Goal: Information Seeking & Learning: Learn about a topic

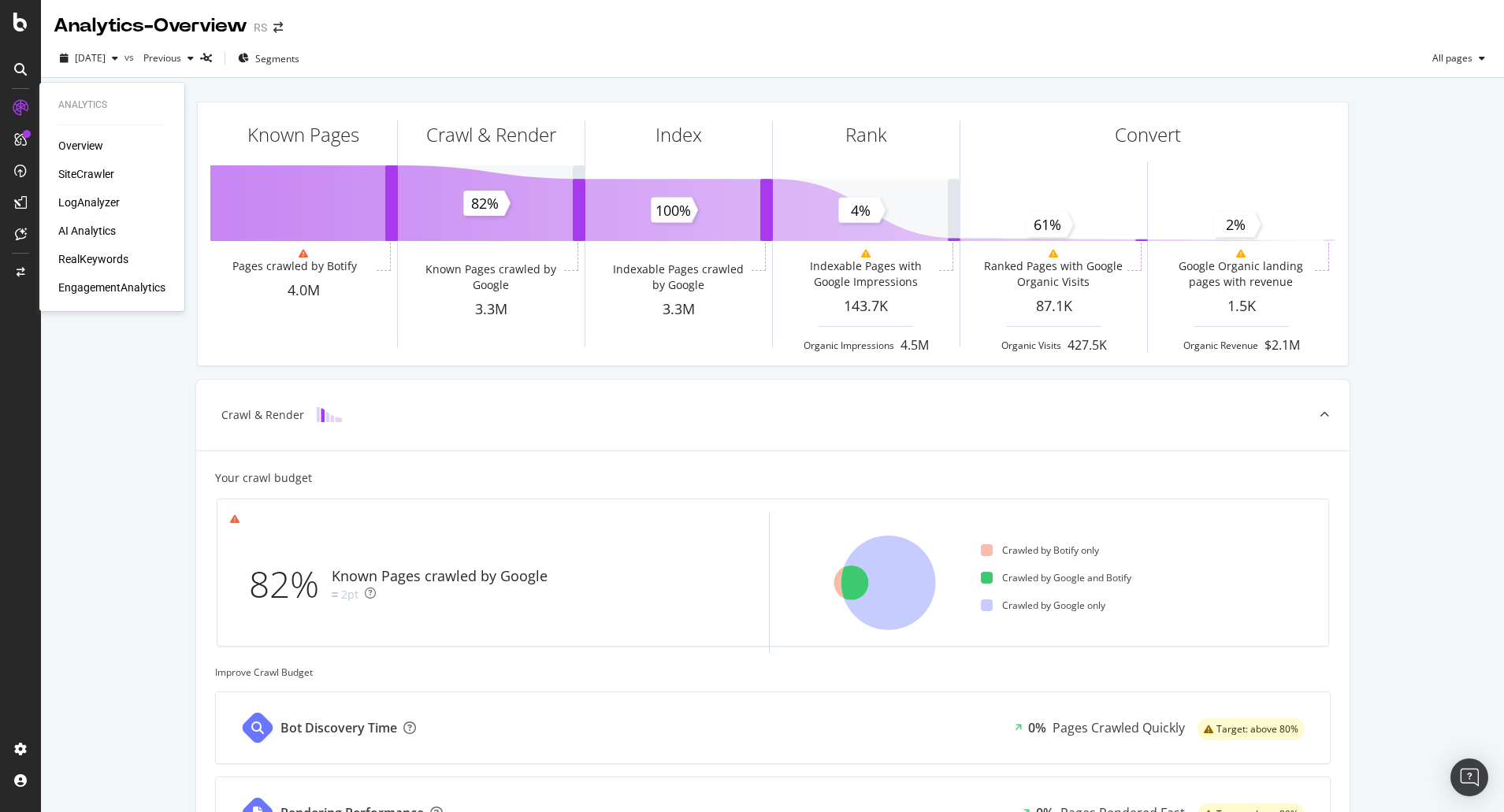
click at [107, 260] on div "RealKeywords" at bounding box center [93, 259] width 70 height 16
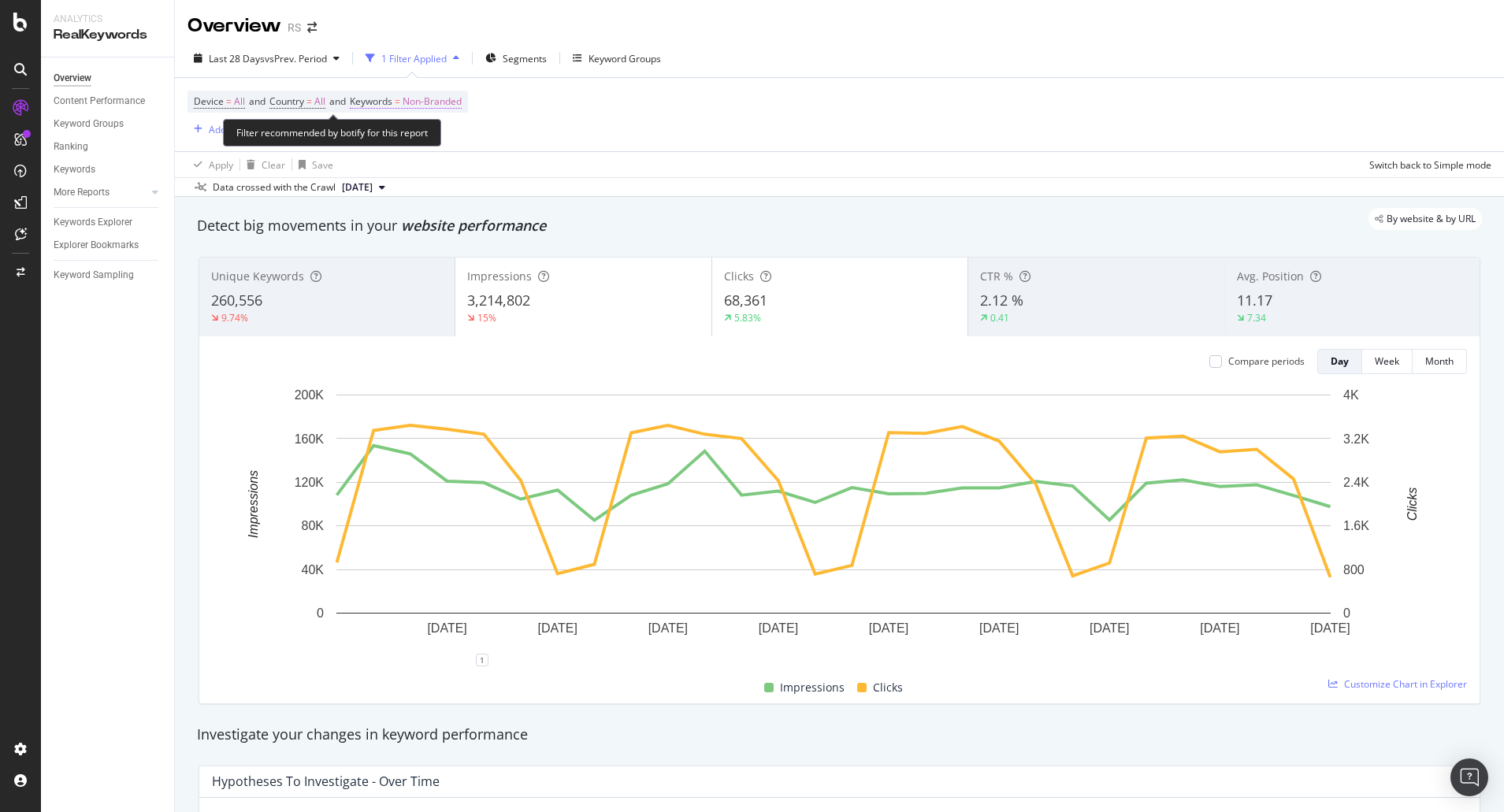
click at [457, 98] on span "Non-Branded" at bounding box center [432, 101] width 59 height 22
click at [432, 141] on span "Non-Branded" at bounding box center [405, 138] width 66 height 13
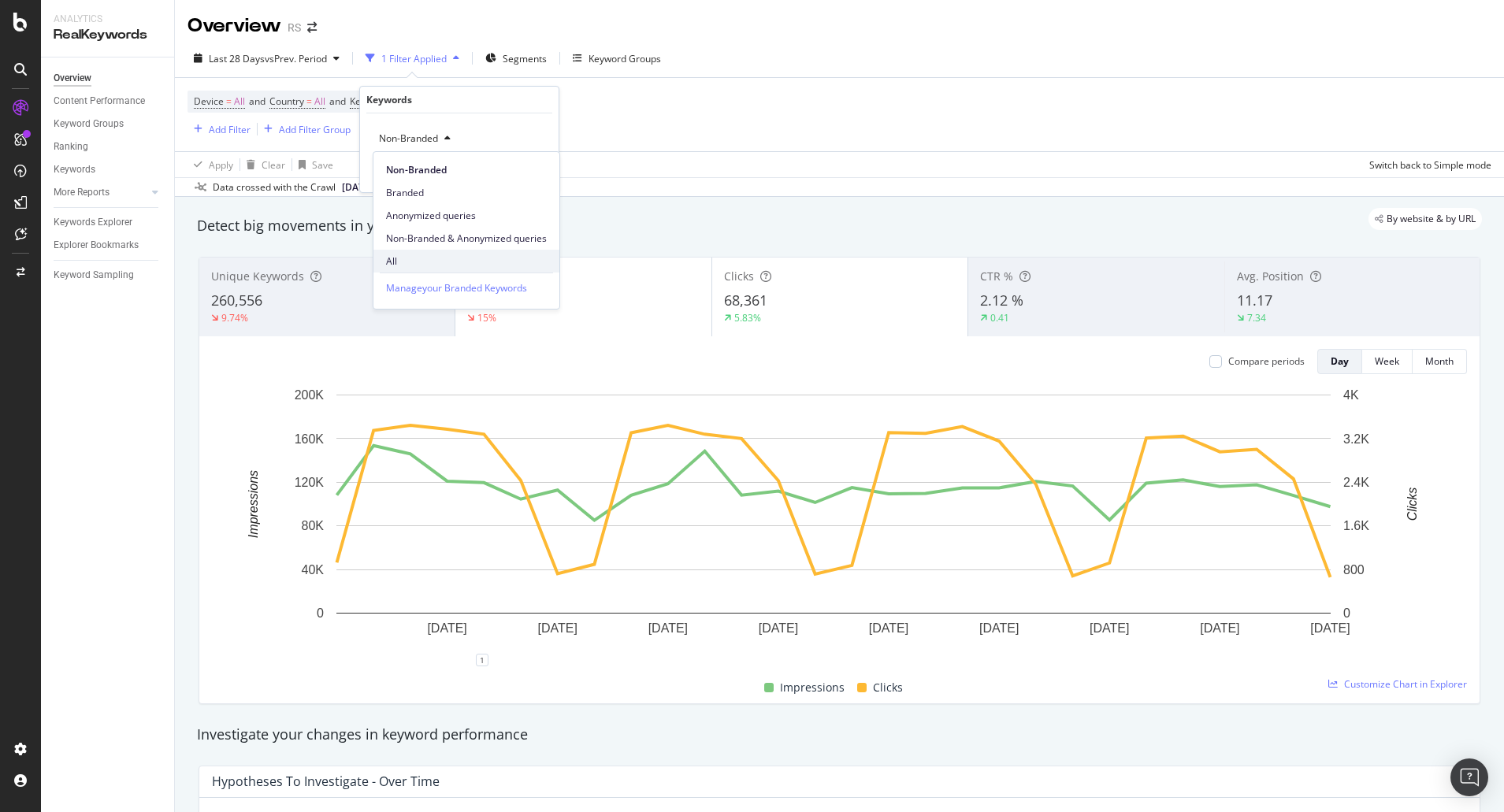
click at [442, 255] on span "All" at bounding box center [466, 261] width 161 height 14
click at [552, 164] on div "All Cancel Add filter Apply" at bounding box center [459, 152] width 199 height 79
click at [541, 177] on div "Apply" at bounding box center [534, 172] width 25 height 13
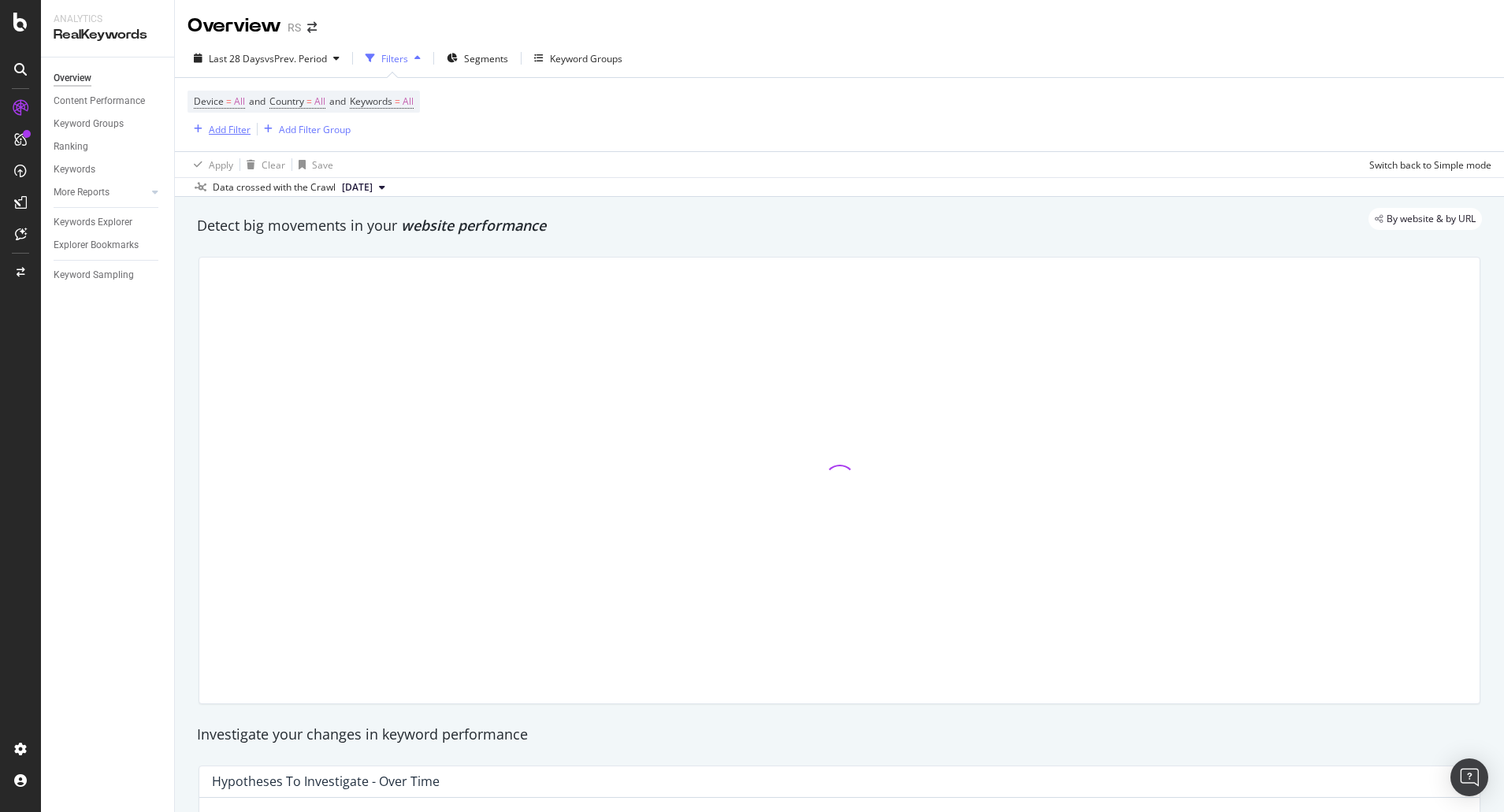
click at [239, 127] on div "Add Filter" at bounding box center [229, 129] width 42 height 13
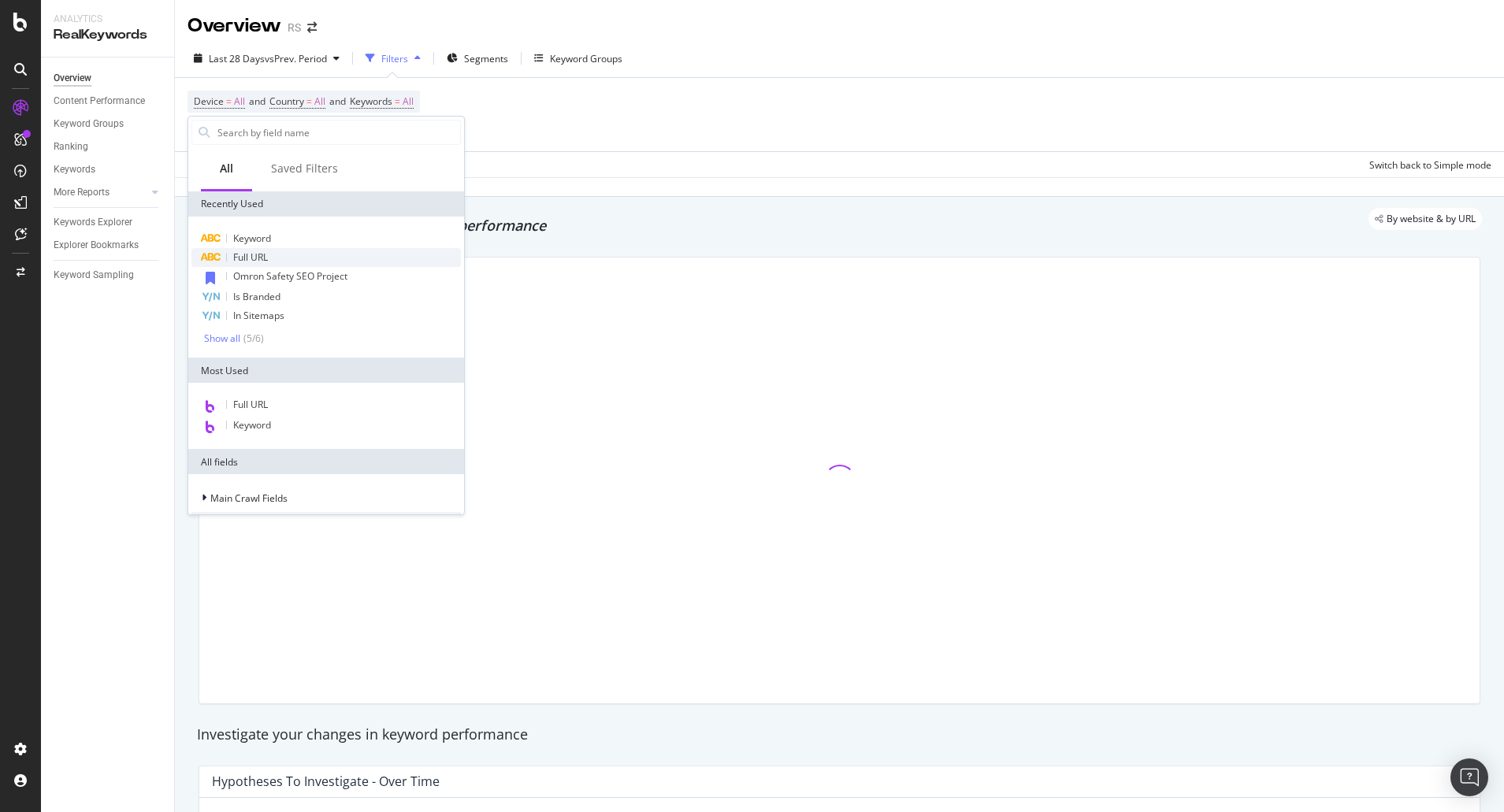
click at [266, 252] on span "Full URL" at bounding box center [250, 257] width 34 height 13
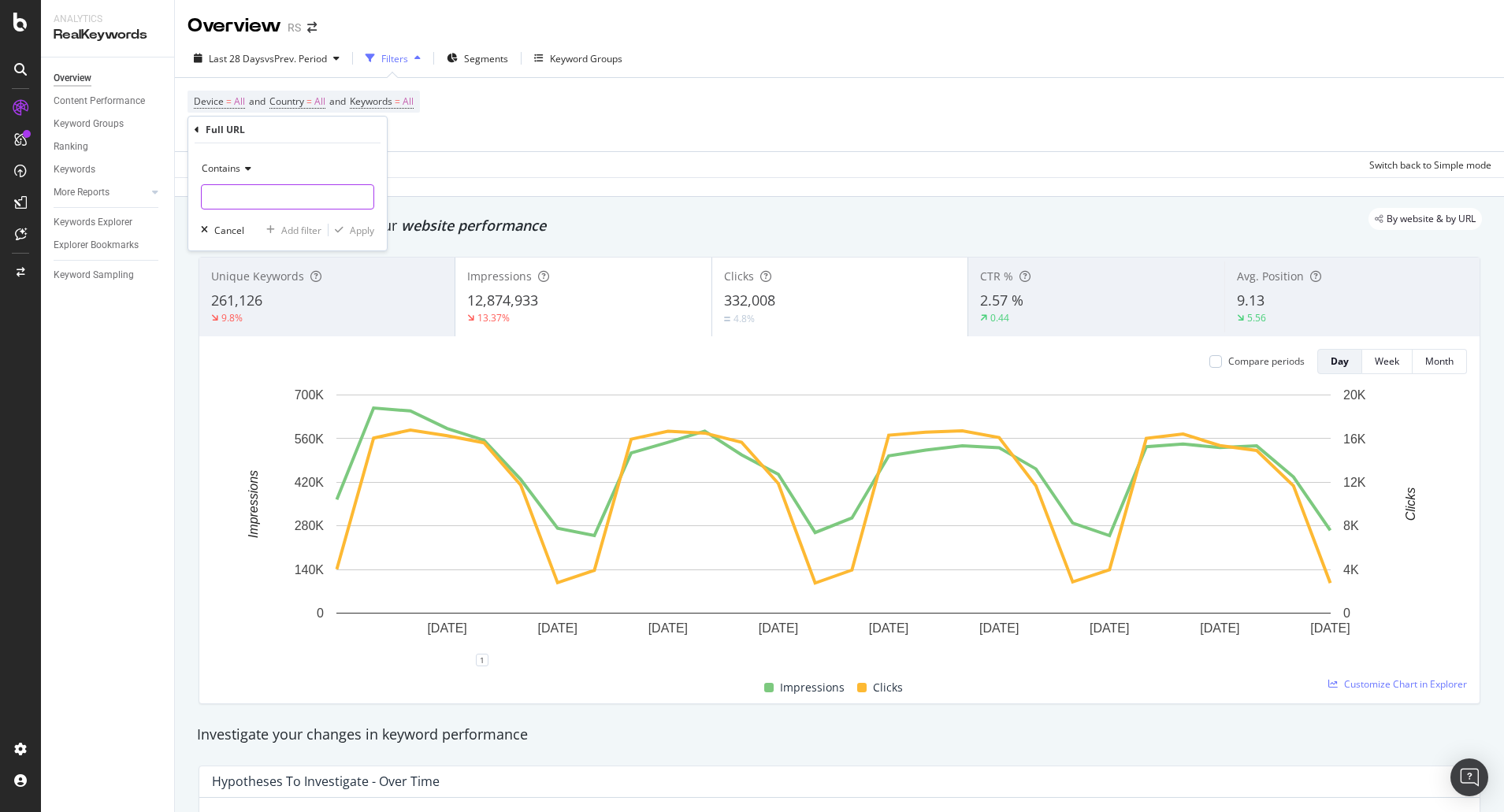
click at [275, 195] on input "text" at bounding box center [287, 197] width 172 height 26
paste input "lp/mean-well/npb-series-battery-chargers/"
type input "lp/mean-well/npb-series-battery-chargers/"
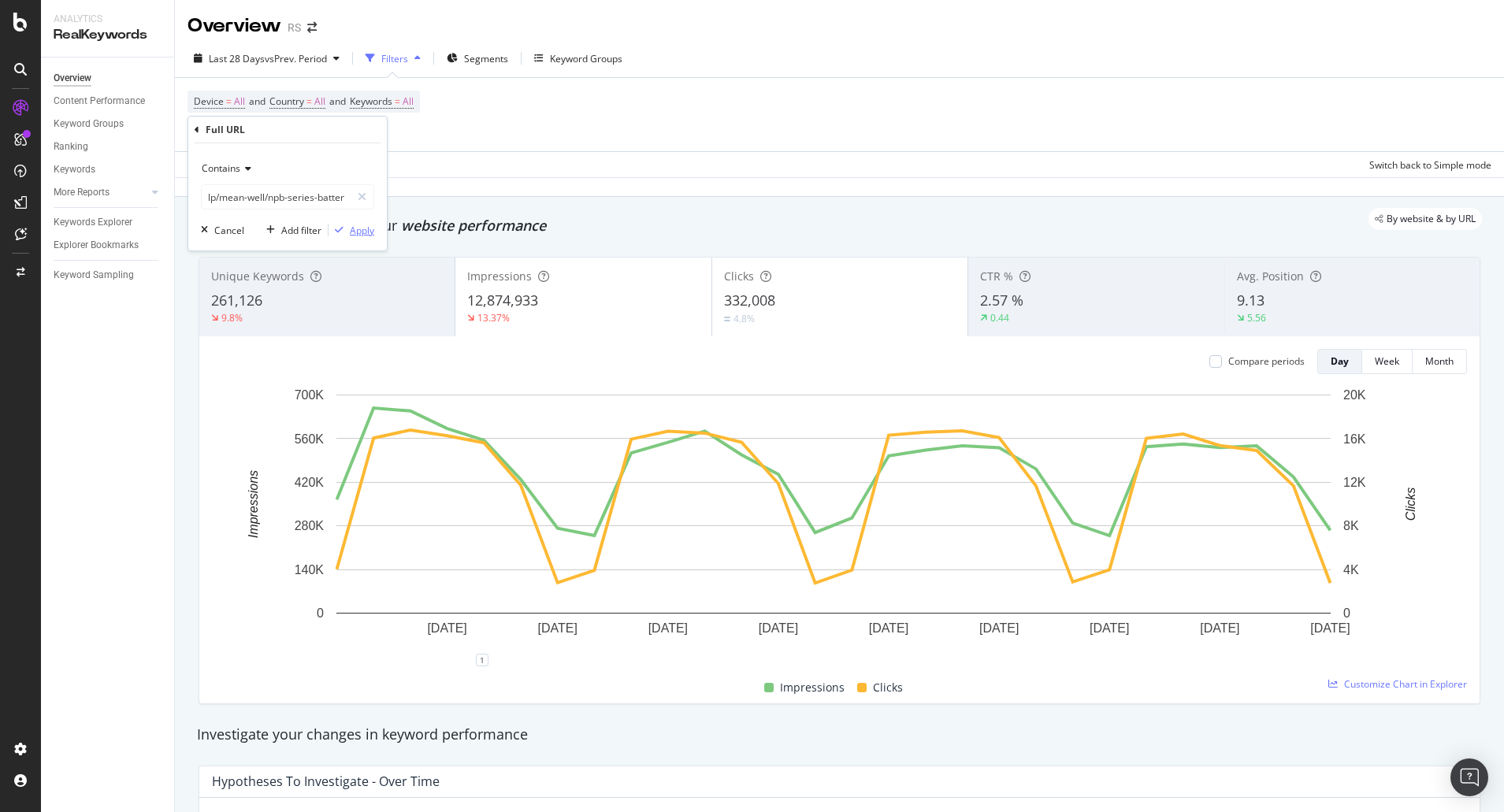
drag, startPoint x: 358, startPoint y: 233, endPoint x: 693, endPoint y: 177, distance: 339.6
click at [360, 233] on div "Apply" at bounding box center [362, 230] width 25 height 13
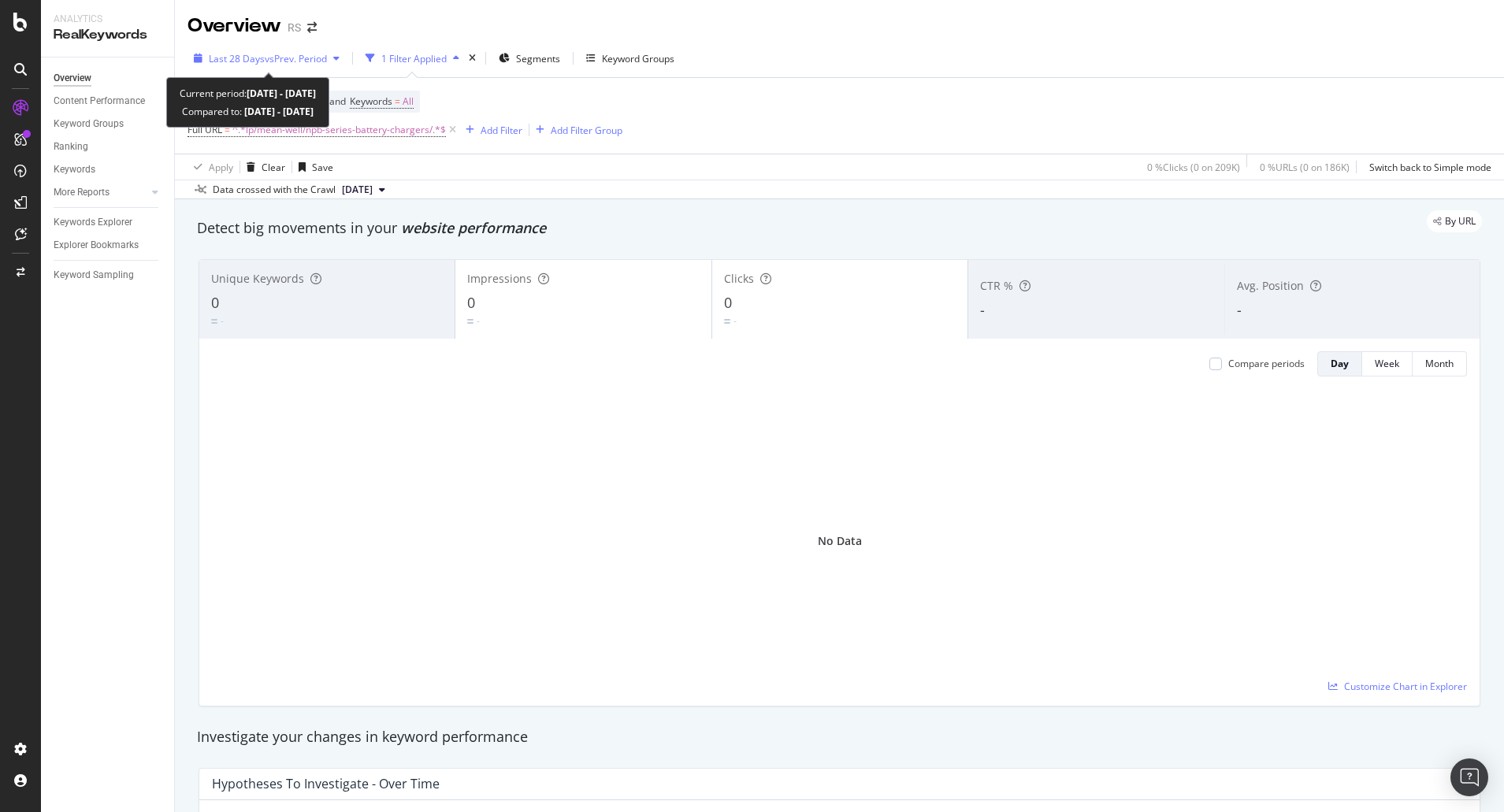
click at [283, 57] on span "vs Prev. Period" at bounding box center [295, 59] width 62 height 13
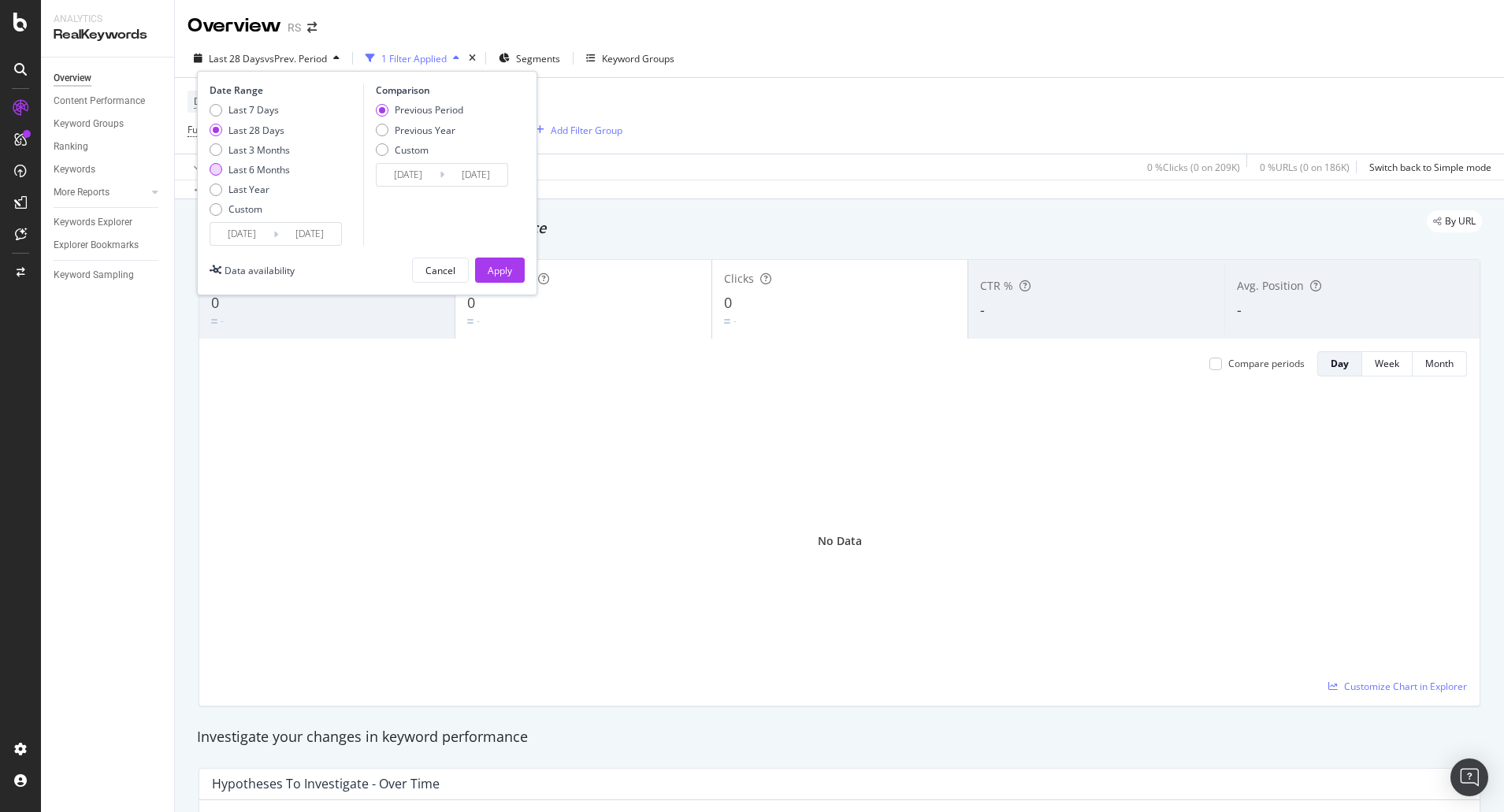
click at [251, 171] on div "Last 6 Months" at bounding box center [259, 169] width 62 height 13
type input "[DATE]"
click at [498, 261] on div "Apply" at bounding box center [500, 270] width 25 height 24
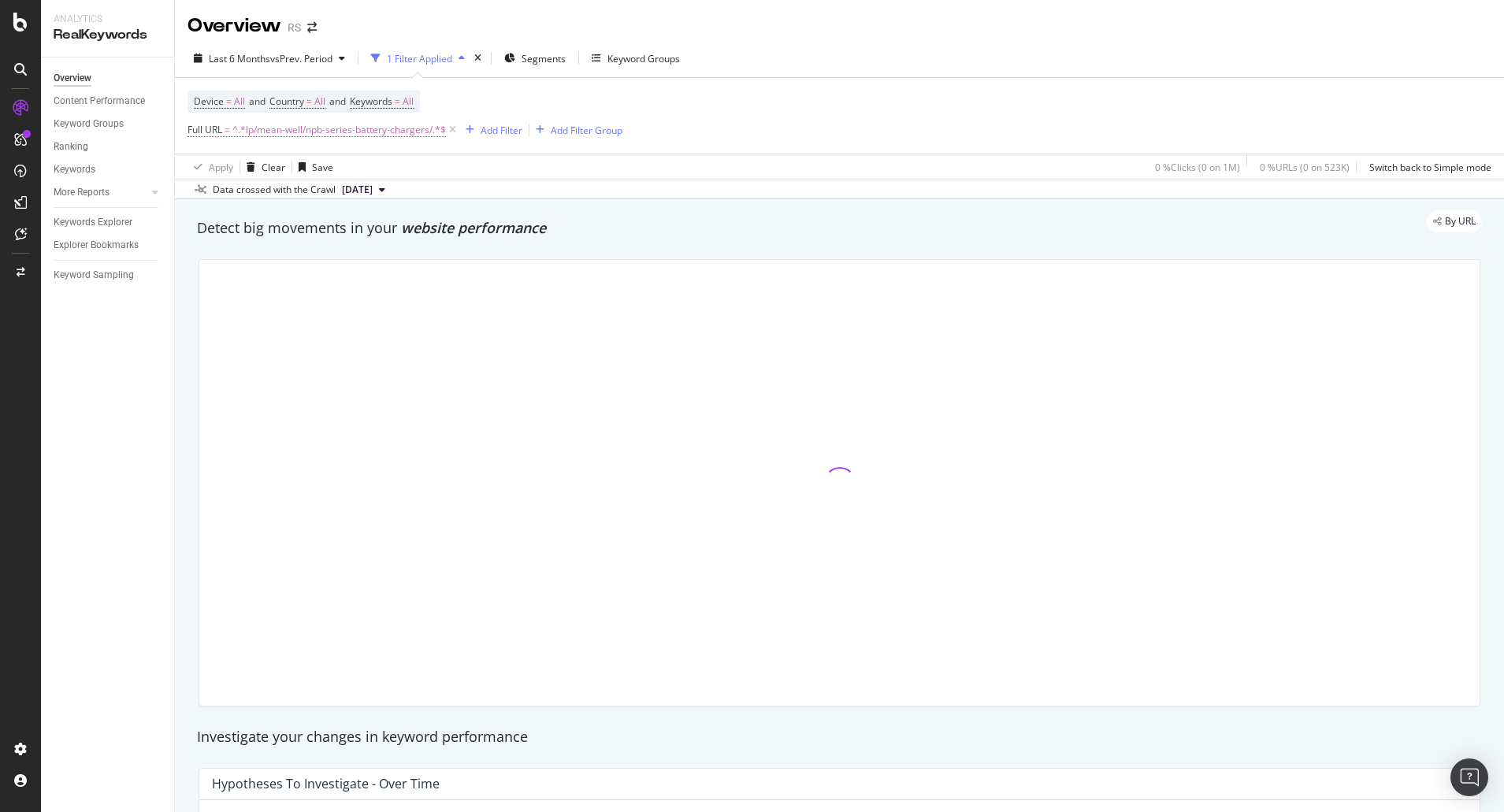
click at [311, 130] on span "^.*lp/mean-well/npb-series-battery-chargers/.*$" at bounding box center [339, 129] width 213 height 22
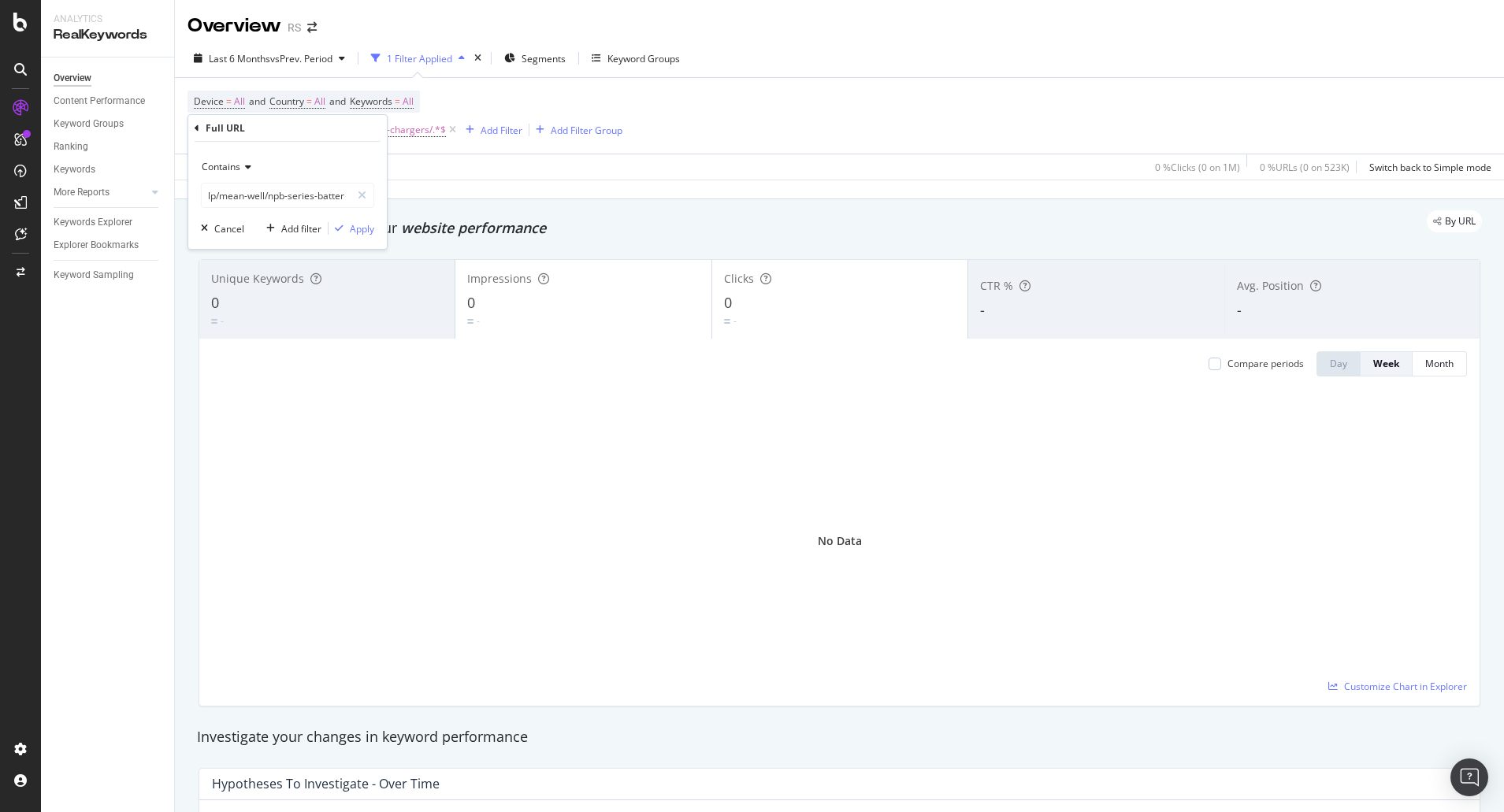
click at [939, 86] on div "Device = All and Country = All and Keywords = All Full URL = ^.*lp/mean-well/np…" at bounding box center [839, 116] width 1304 height 76
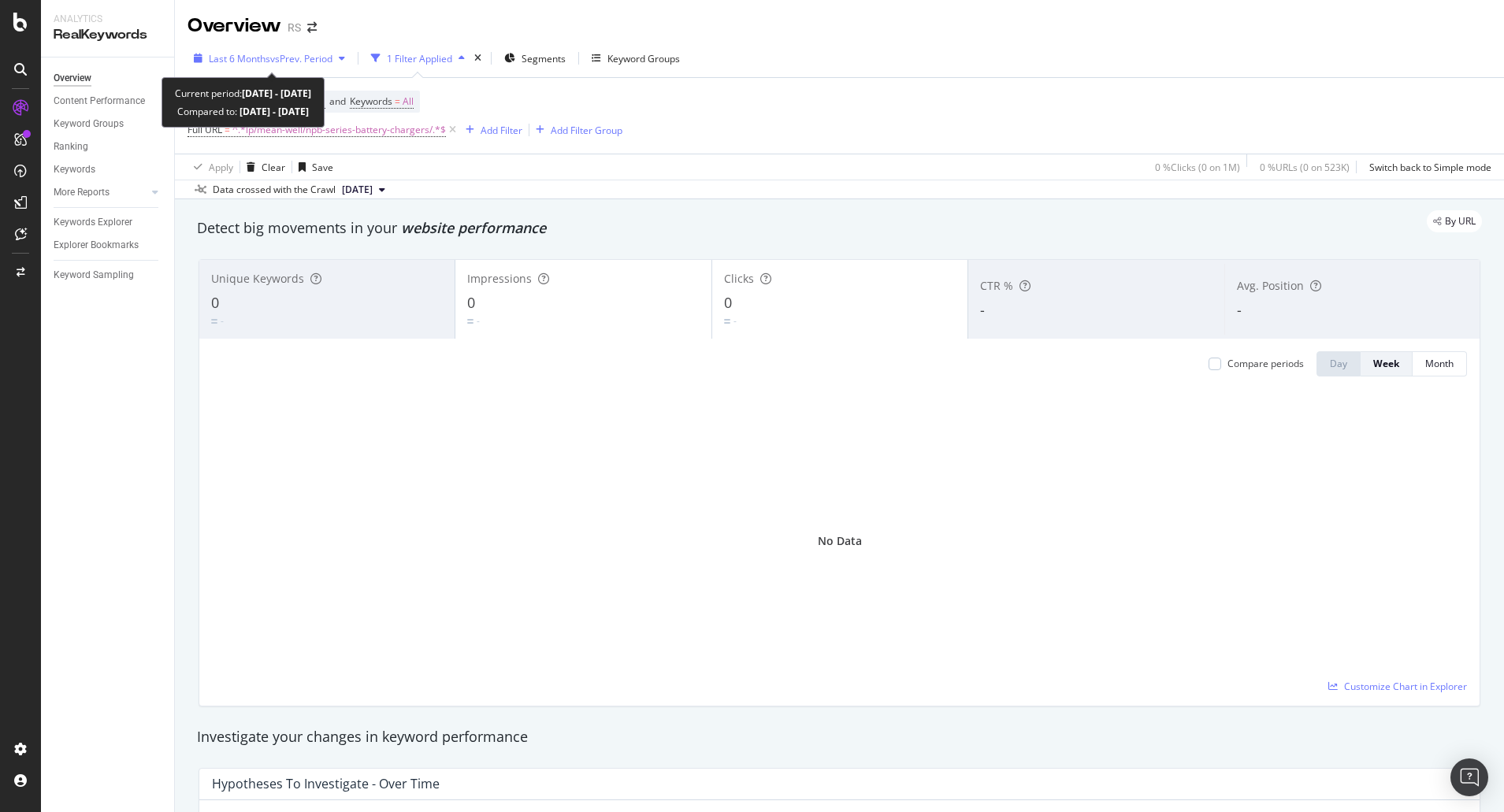
click at [268, 60] on span "Last 6 Months" at bounding box center [239, 59] width 62 height 13
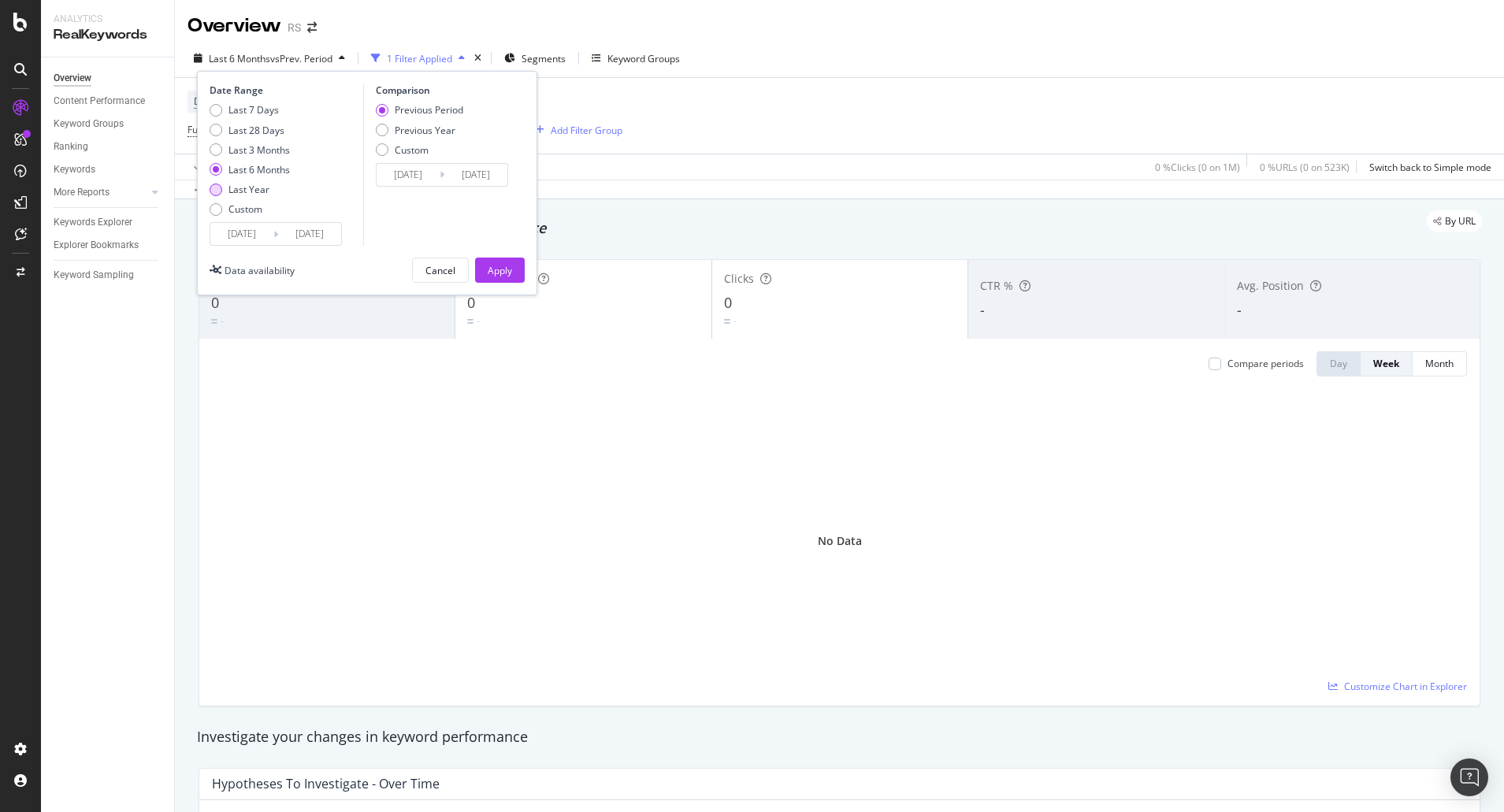
click at [255, 185] on div "Last Year" at bounding box center [248, 189] width 41 height 13
type input "[DATE]"
click at [493, 268] on div "Apply" at bounding box center [500, 270] width 25 height 13
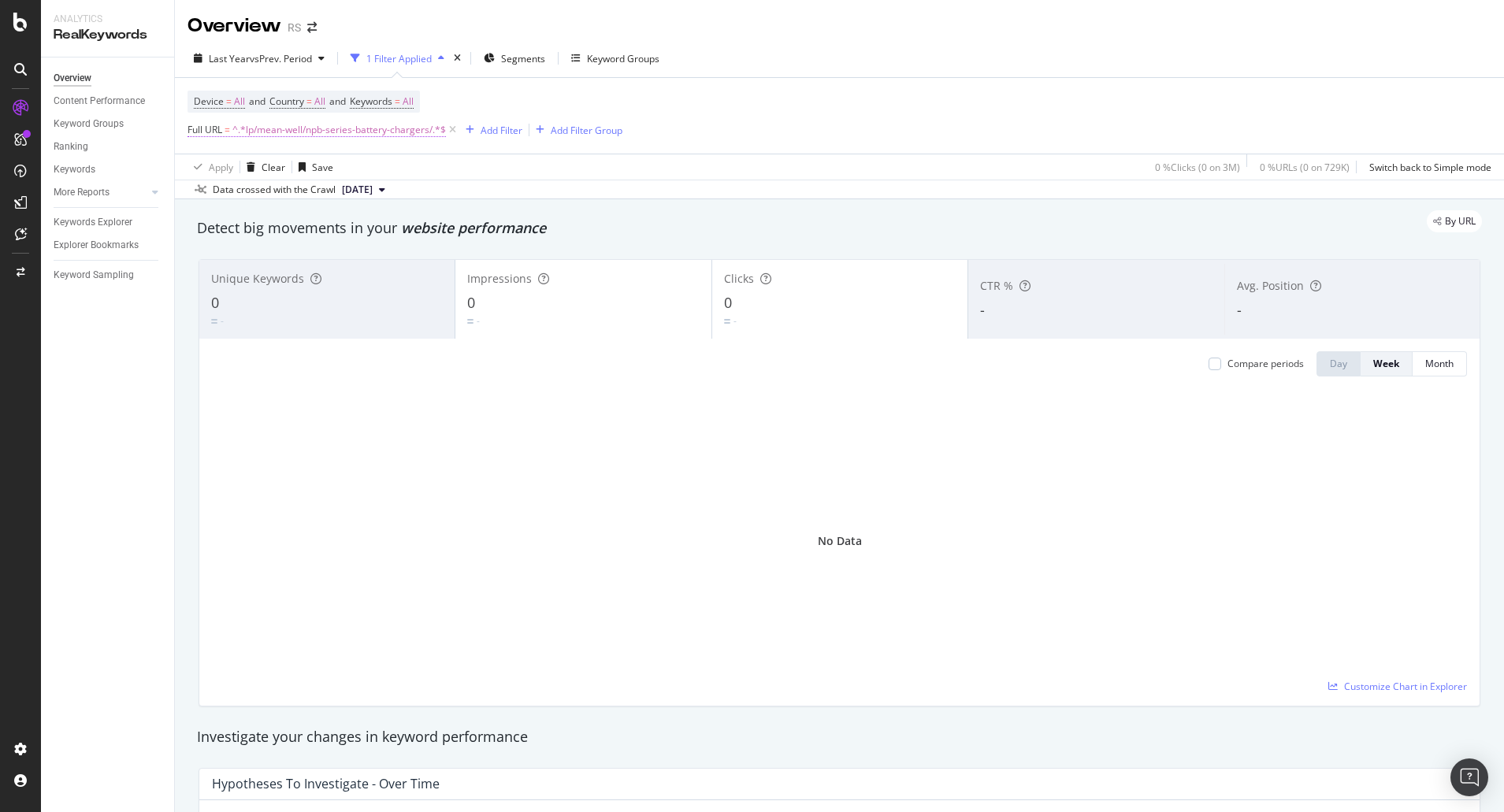
click at [296, 135] on span "^.*lp/mean-well/npb-series-battery-chargers/.*$" at bounding box center [339, 129] width 213 height 22
click at [207, 193] on input "lp/mean-well/npb-series-battery-chargers/" at bounding box center [276, 195] width 149 height 26
click at [225, 194] on input "lp/mean-well/npb-series-battery-chargers/" at bounding box center [276, 195] width 149 height 26
drag, startPoint x: 218, startPoint y: 195, endPoint x: 175, endPoint y: 195, distance: 43.0
click at [175, 195] on body "Analytics RealKeywords Overview Content Performance Keyword Groups Ranking Keyw…" at bounding box center [752, 406] width 1504 height 812
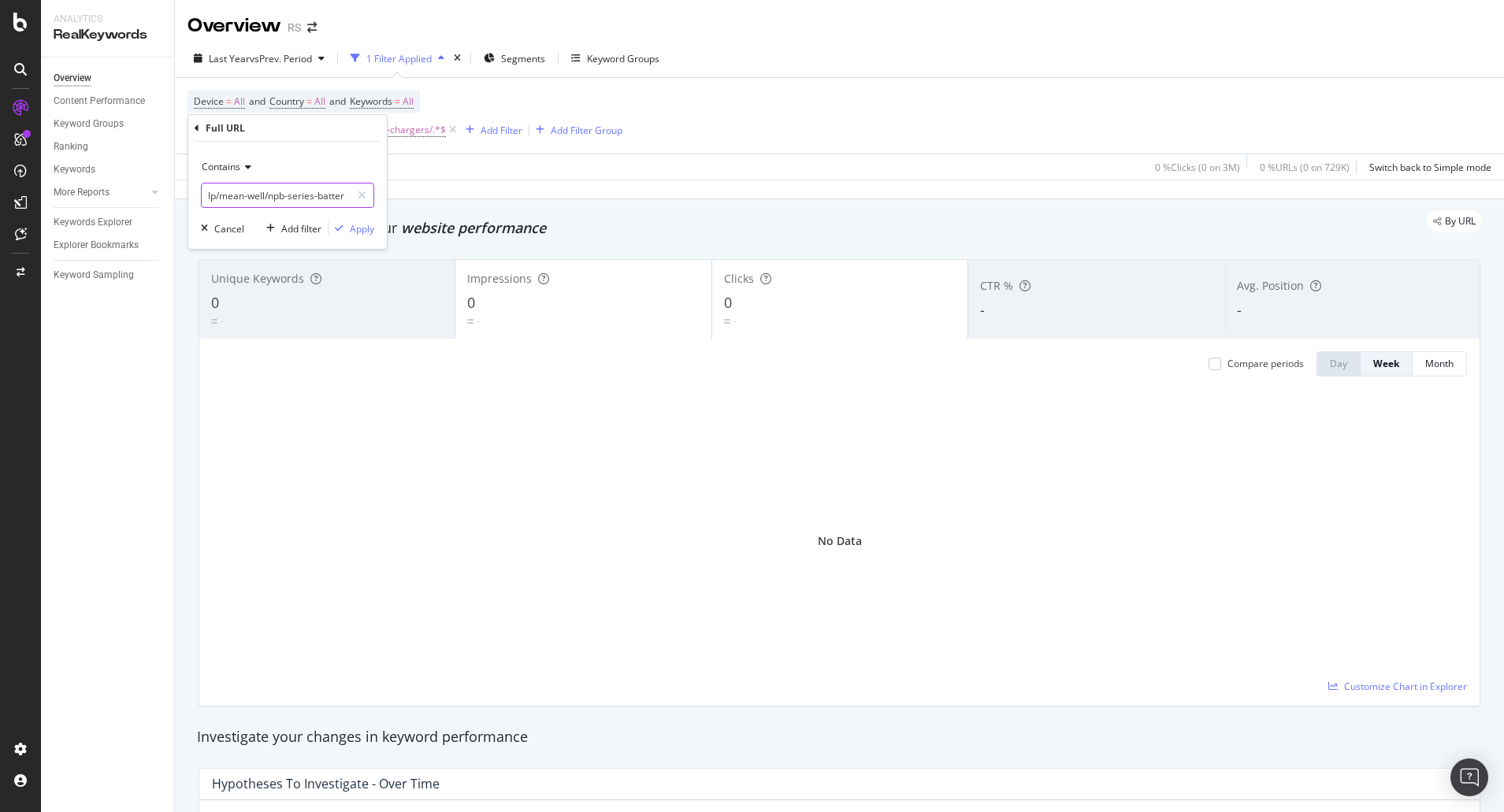
click at [209, 194] on input "lp/mean-well/npb-series-battery-chargers/" at bounding box center [276, 195] width 149 height 26
type input "mean-well/npb-series-battery-chargers/"
drag, startPoint x: 370, startPoint y: 227, endPoint x: 481, endPoint y: 215, distance: 111.6
click at [369, 227] on div "Apply" at bounding box center [362, 229] width 25 height 13
